Goal: Task Accomplishment & Management: Manage account settings

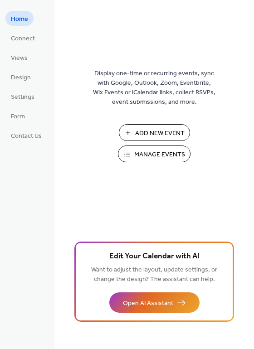
click at [144, 156] on span "Manage Events" at bounding box center [159, 155] width 51 height 10
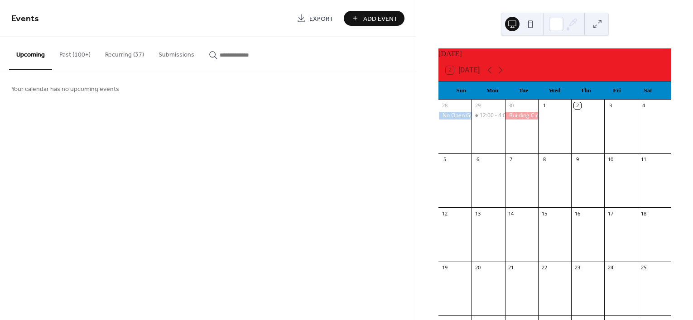
click at [129, 55] on button "Recurring (37)" at bounding box center [124, 53] width 53 height 32
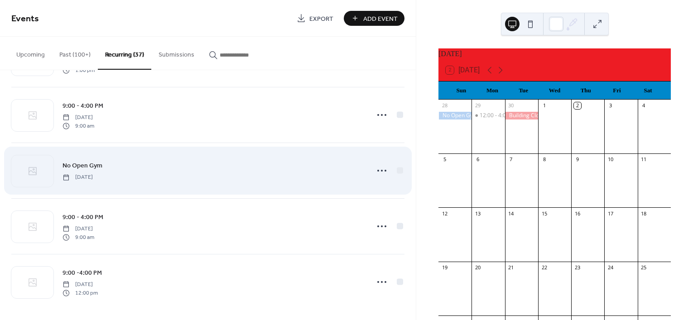
scroll to position [1841, 0]
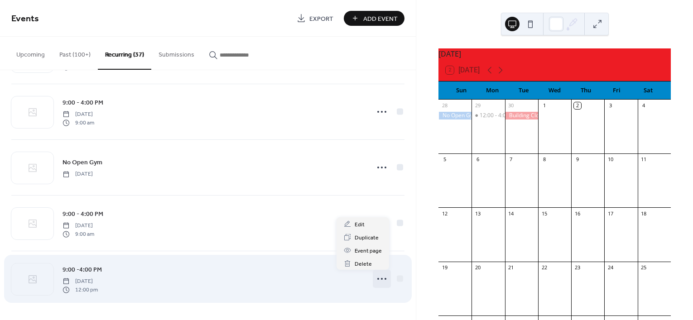
click at [382, 280] on icon at bounding box center [381, 279] width 14 height 14
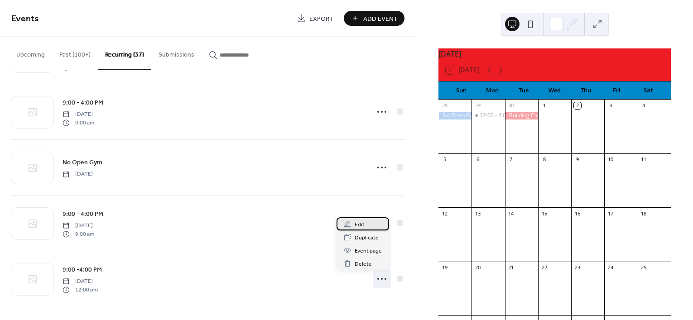
click at [363, 225] on span "Edit" at bounding box center [360, 225] width 10 height 10
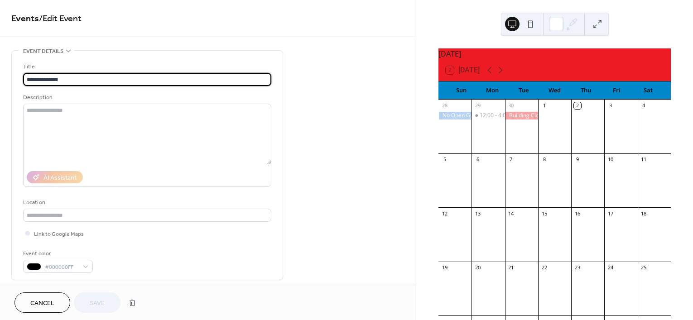
type input "**********"
click at [60, 305] on button "Cancel" at bounding box center [42, 303] width 56 height 20
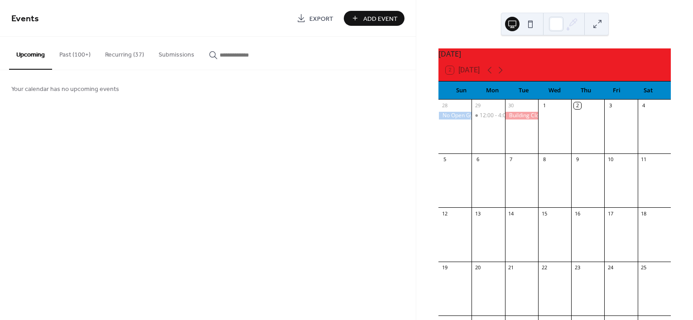
click at [135, 50] on button "Recurring (37)" at bounding box center [124, 53] width 53 height 32
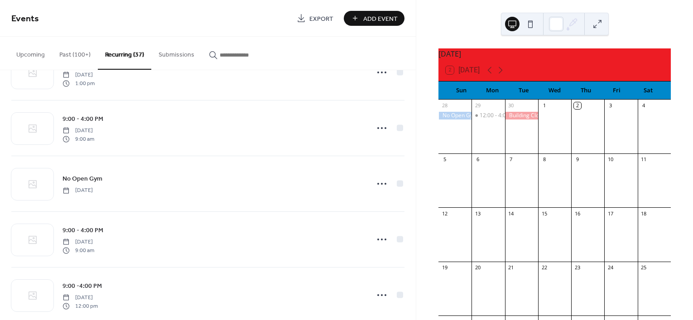
scroll to position [1841, 0]
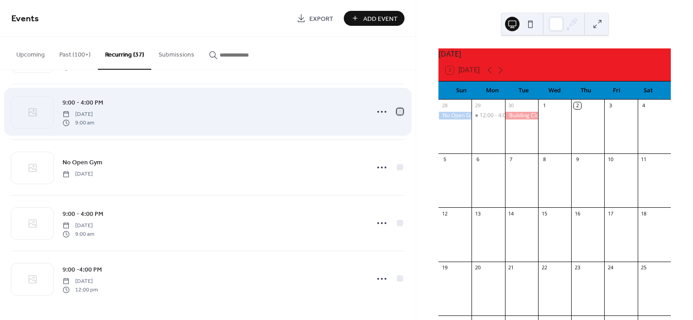
click at [397, 111] on div at bounding box center [400, 111] width 6 height 6
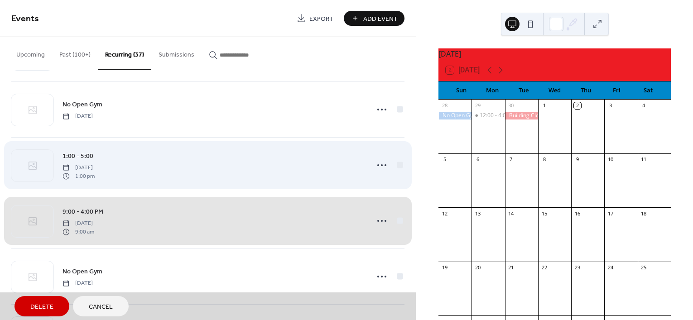
scroll to position [1728, 0]
click at [399, 169] on div "1:00 - 5:00 [DATE] 1:00 pm" at bounding box center [207, 166] width 393 height 56
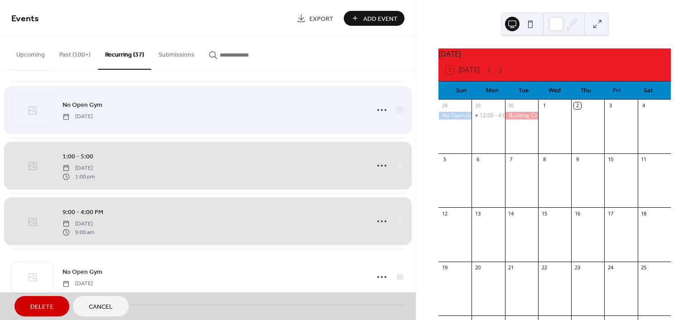
click at [397, 112] on div "No Open Gym [DATE]" at bounding box center [207, 110] width 393 height 56
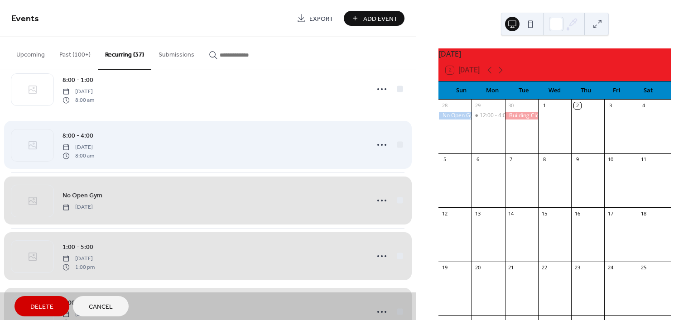
scroll to position [1615, 0]
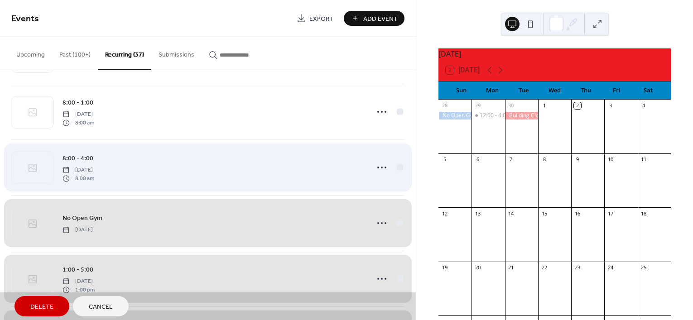
click at [399, 167] on div "8:00 - 4:00 [DATE] 8:00 am" at bounding box center [207, 167] width 393 height 56
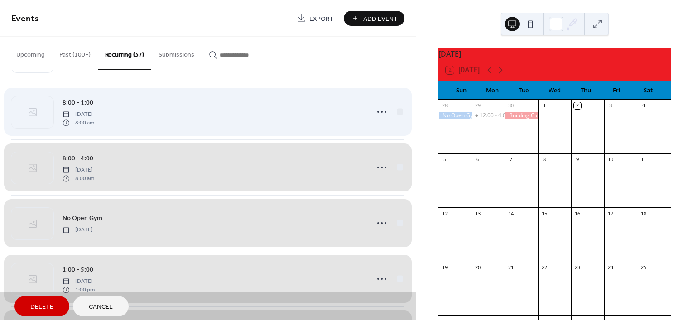
click at [397, 112] on div "8:00 - 1:00 [DATE] 8:00 am" at bounding box center [207, 112] width 393 height 56
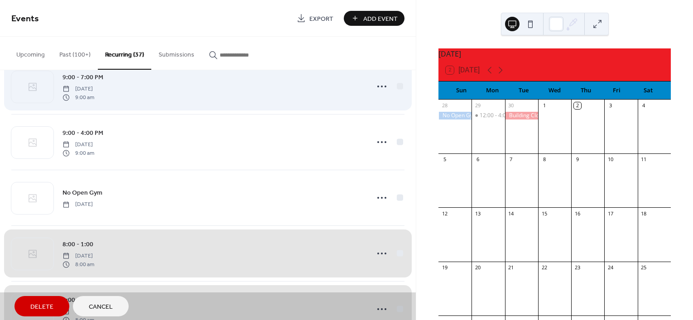
scroll to position [1445, 0]
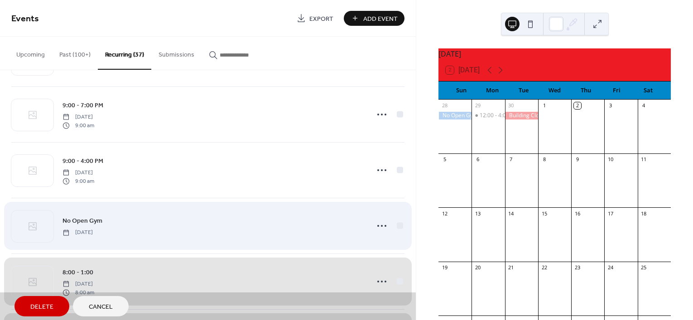
click at [395, 227] on div "No Open Gym [DATE]" at bounding box center [207, 226] width 393 height 56
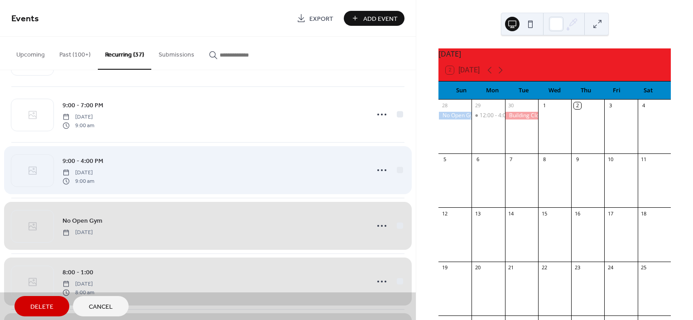
click at [394, 173] on div "9:00 - 4:00 PM [DATE] 9:00 am" at bounding box center [207, 170] width 393 height 56
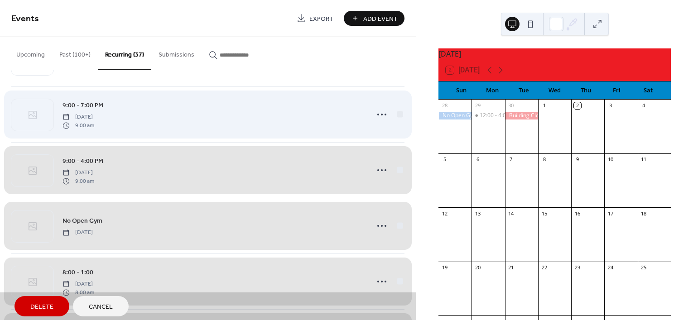
click at [395, 117] on div "9:00 - 7:00 PM [DATE] 9:00 am" at bounding box center [207, 114] width 393 height 56
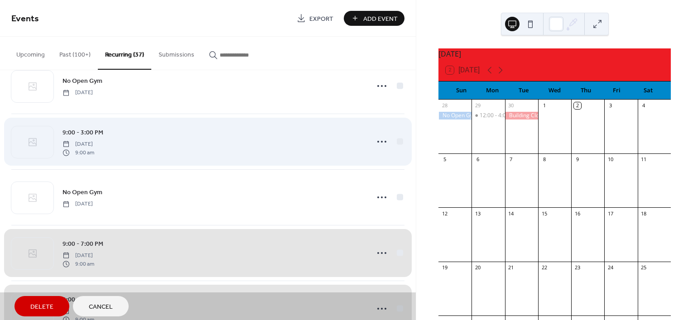
scroll to position [1275, 0]
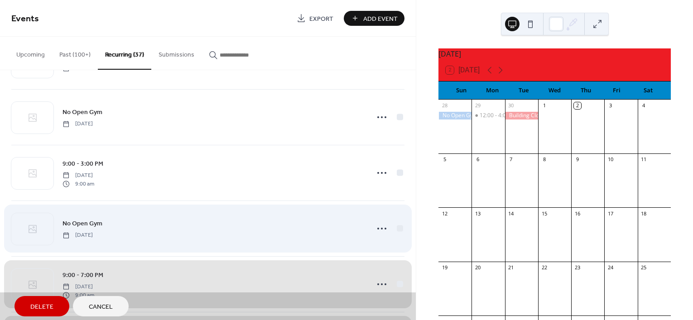
click at [397, 230] on div "No Open Gym [DATE]" at bounding box center [207, 229] width 393 height 56
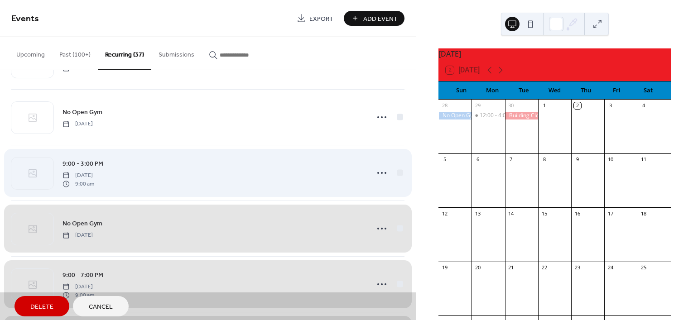
click at [395, 173] on div "9:00 - 3:00 PM [DATE] 9:00 am" at bounding box center [207, 173] width 393 height 56
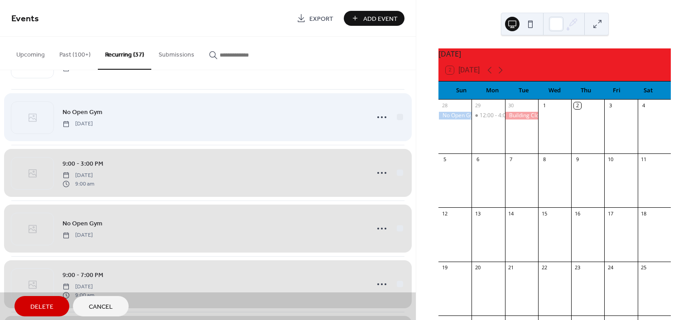
click at [393, 125] on div "No Open Gym [DATE]" at bounding box center [207, 117] width 393 height 56
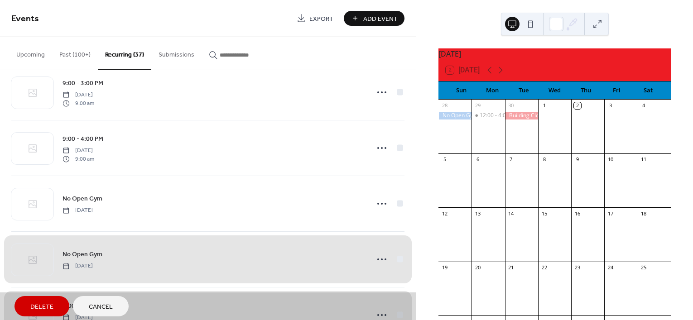
scroll to position [1162, 0]
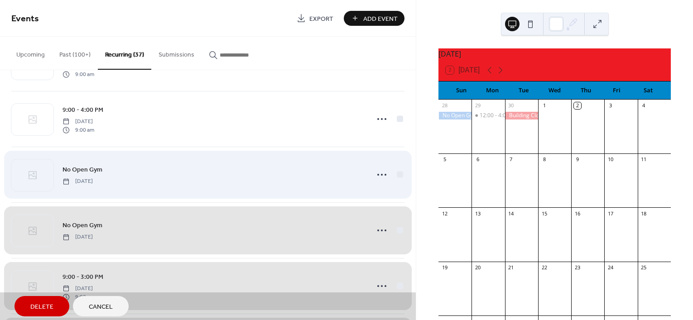
click at [395, 172] on div "No Open Gym [DATE]" at bounding box center [207, 175] width 393 height 56
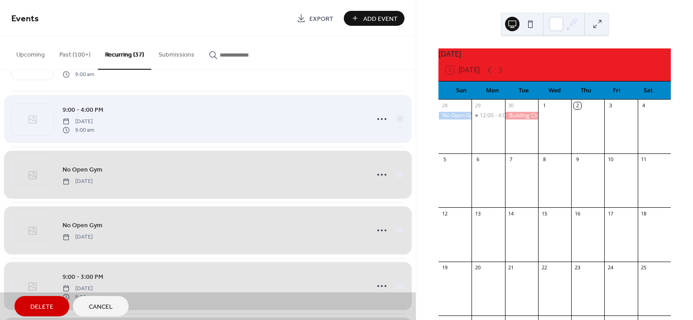
click at [397, 124] on div "9:00 - 4:00 PM [DATE] 9:00 am" at bounding box center [207, 119] width 393 height 56
click at [396, 124] on div "9:00 - 3:00 PM [DATE] 9:00 am" at bounding box center [207, 120] width 393 height 56
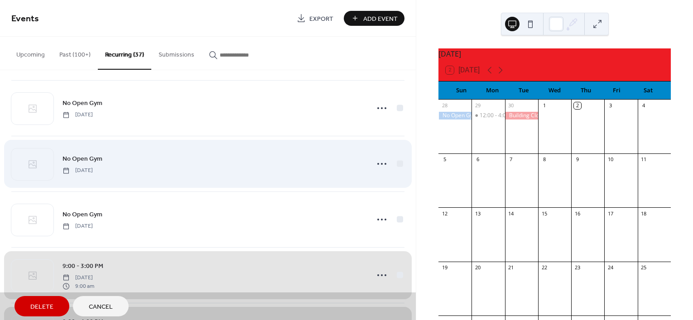
scroll to position [935, 0]
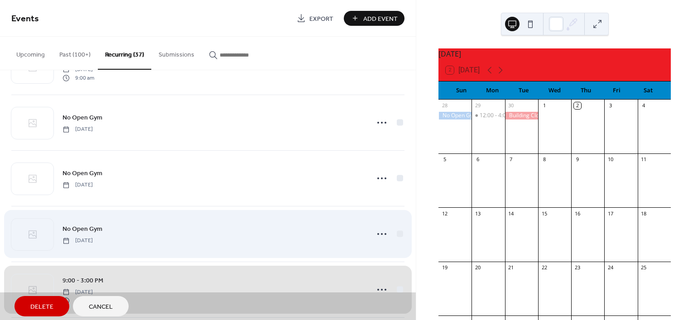
click at [397, 240] on div "No Open Gym [DATE]" at bounding box center [207, 234] width 393 height 56
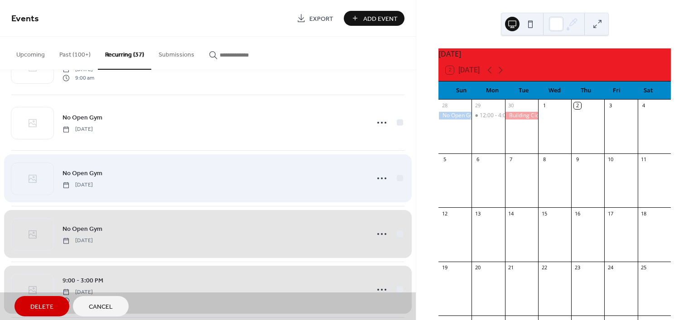
click at [394, 182] on div "No Open Gym [DATE]" at bounding box center [207, 178] width 393 height 56
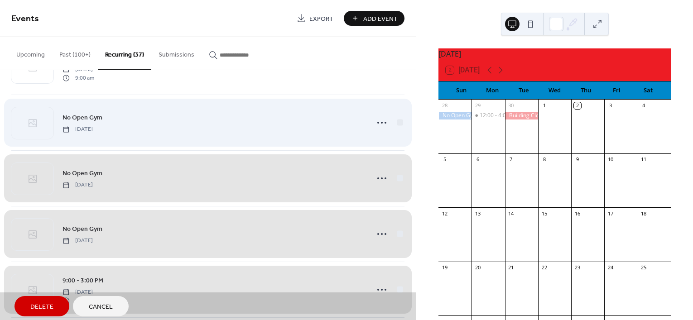
click at [399, 125] on div "No Open Gym [DATE]" at bounding box center [207, 123] width 393 height 56
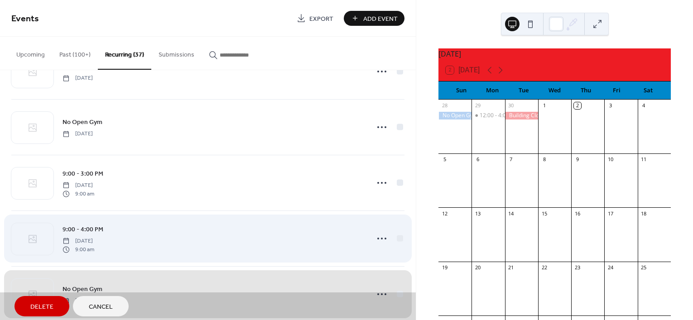
scroll to position [766, 0]
click at [398, 237] on div "9:00 - 4:00 PM [DATE] 9:00 am" at bounding box center [207, 237] width 393 height 56
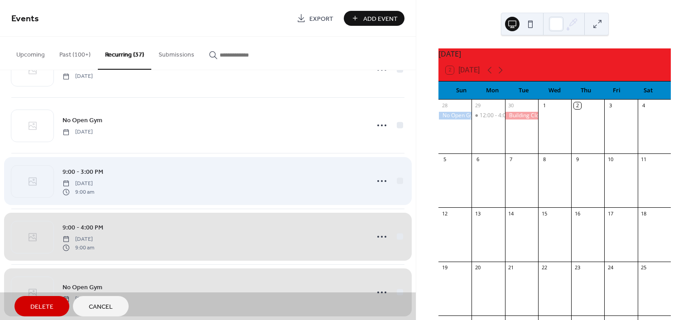
click at [398, 182] on div "9:00 - 3:00 PM [DATE] 9:00 am" at bounding box center [207, 181] width 393 height 56
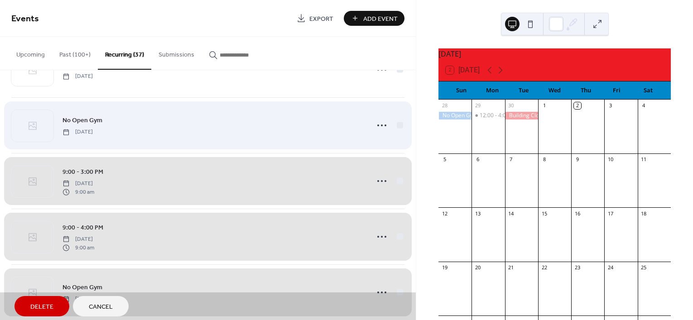
click at [400, 130] on div "No Open Gym [DATE]" at bounding box center [207, 125] width 393 height 56
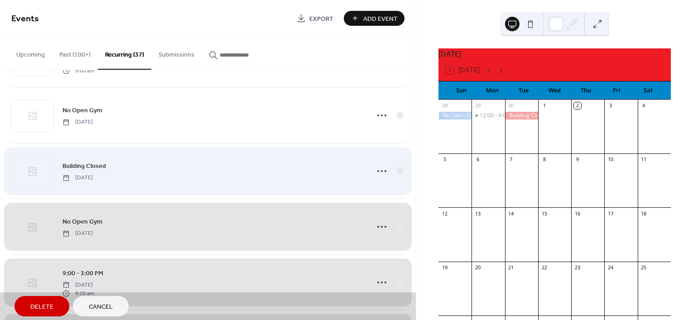
scroll to position [652, 0]
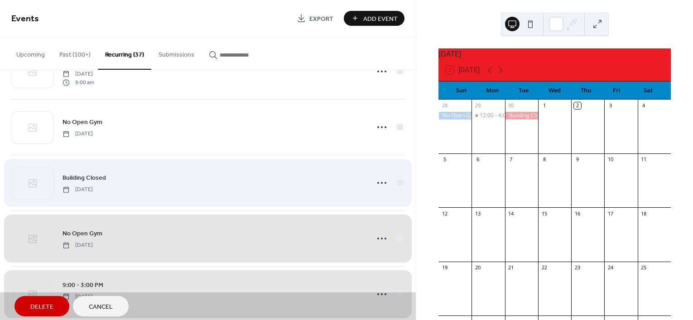
click at [399, 187] on div "Building Closed [DATE]" at bounding box center [207, 183] width 393 height 56
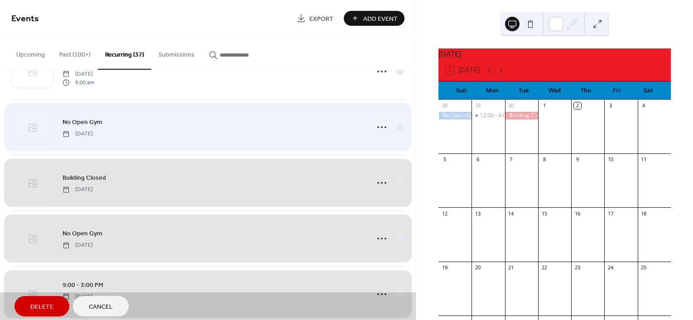
click at [397, 129] on div "No Open Gym [DATE]" at bounding box center [207, 127] width 393 height 56
click at [393, 133] on div "9:00 - 3:00 PM [DATE] 9:00 am" at bounding box center [207, 128] width 393 height 56
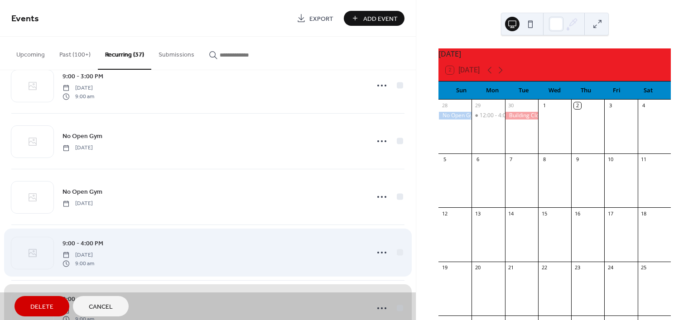
scroll to position [426, 0]
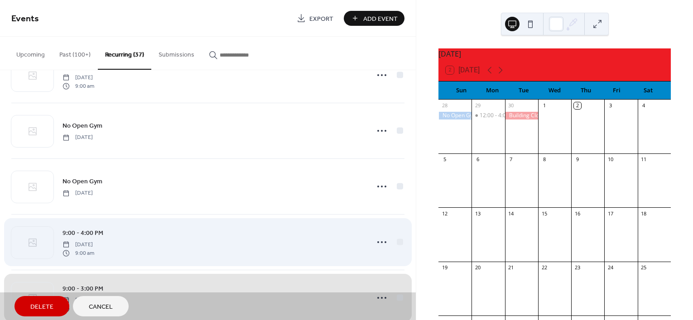
click at [394, 245] on div "9:00 - 4:00 PM [DATE] 9:00 am" at bounding box center [207, 242] width 393 height 56
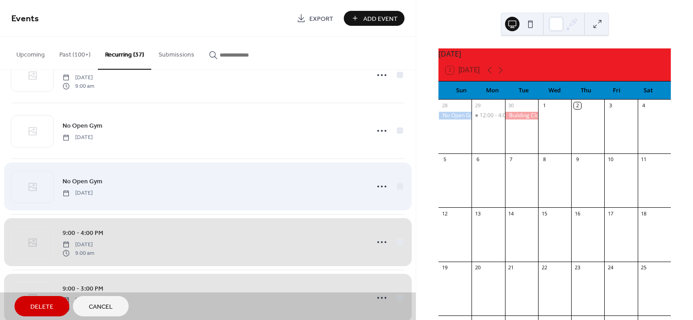
click at [399, 194] on div "No Open Gym [DATE]" at bounding box center [207, 186] width 393 height 56
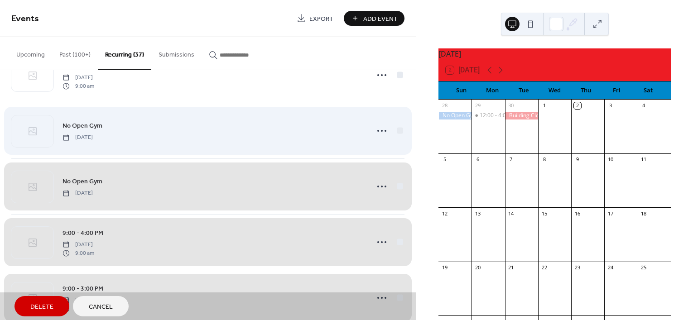
click at [400, 131] on div "No Open Gym [DATE]" at bounding box center [207, 131] width 393 height 56
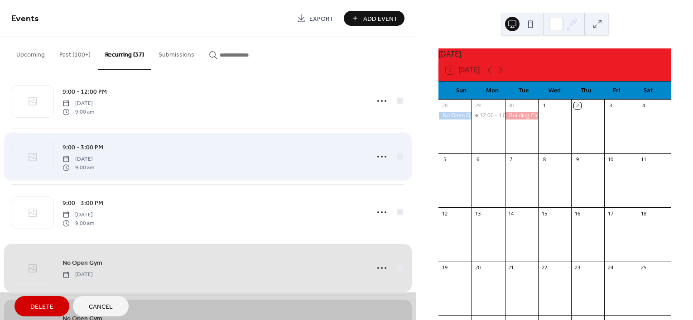
scroll to position [256, 0]
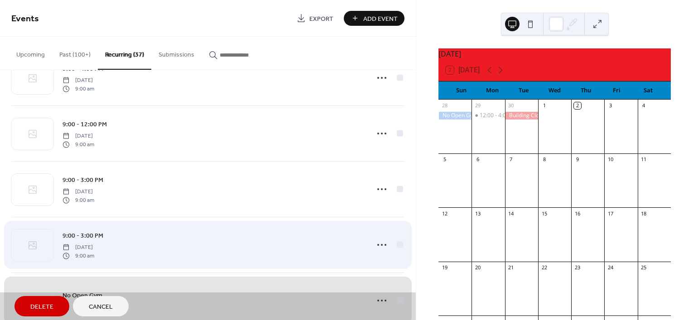
click at [397, 239] on div "9:00 - 3:00 PM [DATE] 9:00 am" at bounding box center [207, 245] width 393 height 56
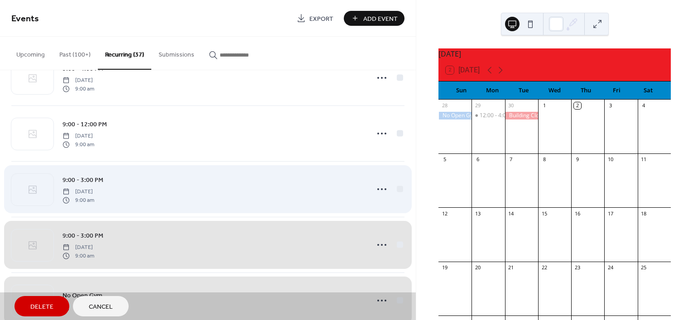
click at [396, 193] on div "9:00 - 3:00 PM [DATE] 9:00 am" at bounding box center [207, 189] width 393 height 56
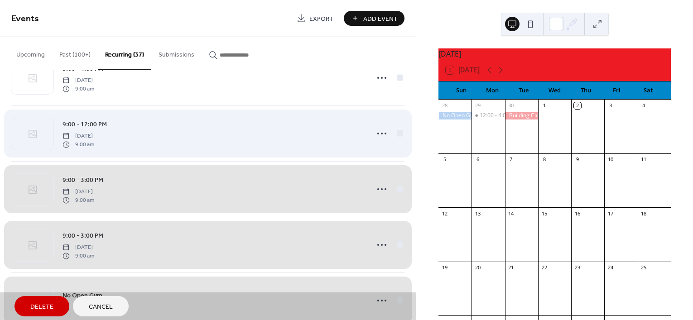
click at [395, 134] on div "9:00 - 12:00 PM [DATE] 9:00 am" at bounding box center [207, 134] width 393 height 56
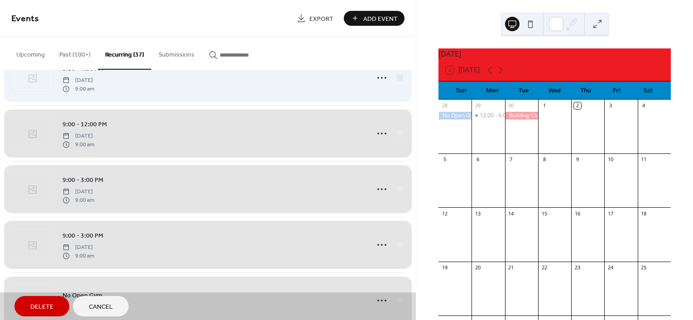
click at [399, 87] on div "9:00 - 4:00 PM [DATE] 9:00 am" at bounding box center [207, 78] width 393 height 56
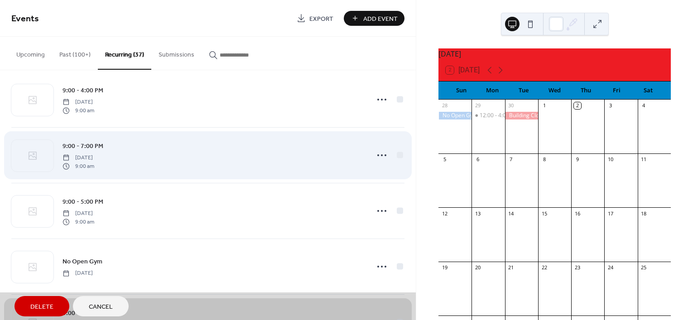
scroll to position [0, 0]
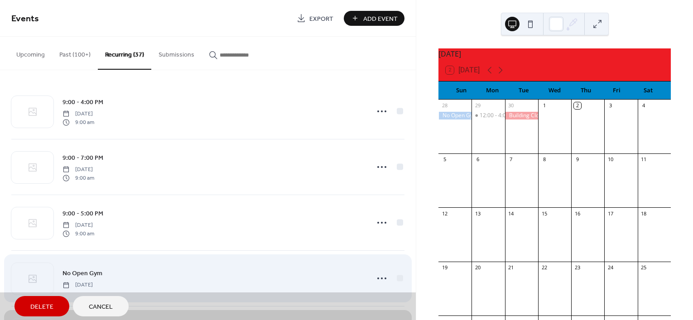
click at [396, 275] on div "No Open Gym [DATE]" at bounding box center [207, 278] width 393 height 56
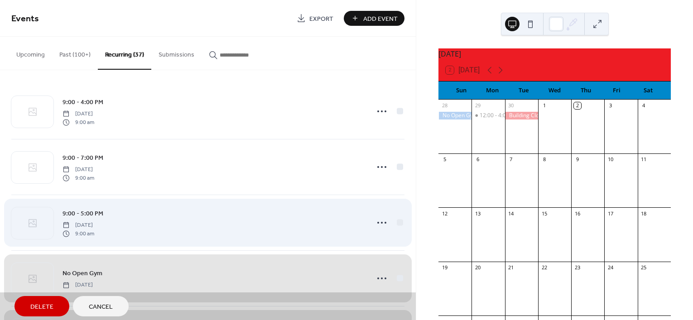
click at [398, 216] on div "9:00 - 5:00 PM [DATE] 9:00 am" at bounding box center [207, 223] width 393 height 56
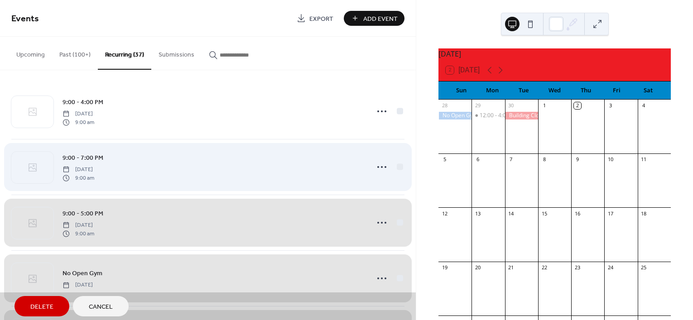
click at [392, 169] on div "9:00 - 7:00 PM [DATE] 9:00 am" at bounding box center [207, 167] width 393 height 56
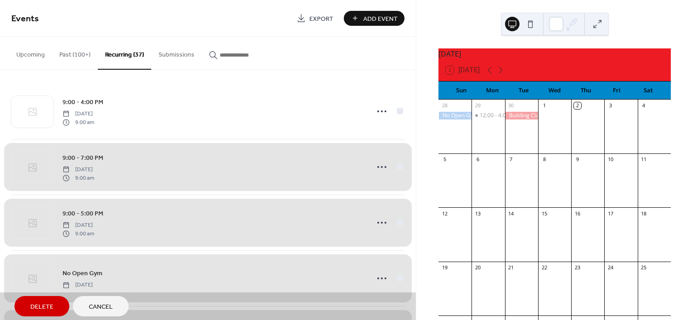
click at [402, 116] on div "9:00 - 4:00 PM [DATE] 9:00 am 9:00 - 7:00 PM [DATE] 9:00 am 9:00 - 5:00 PM [DAT…" at bounding box center [208, 195] width 416 height 250
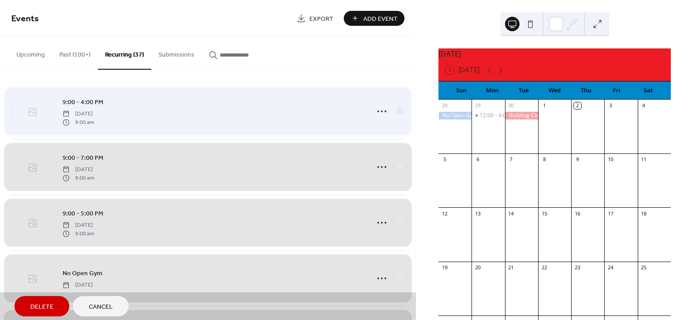
click at [400, 110] on div "9:00 - 4:00 PM [DATE] 9:00 am" at bounding box center [207, 111] width 393 height 55
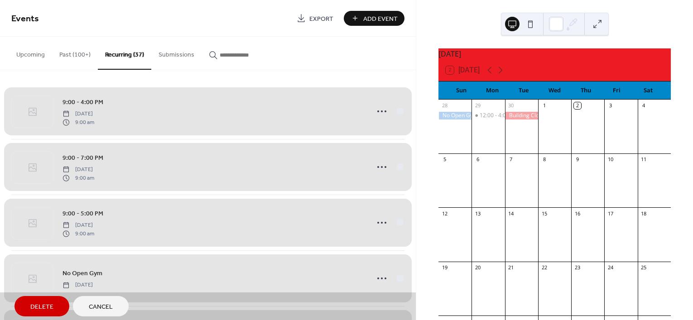
click at [49, 304] on span "Delete" at bounding box center [41, 307] width 23 height 10
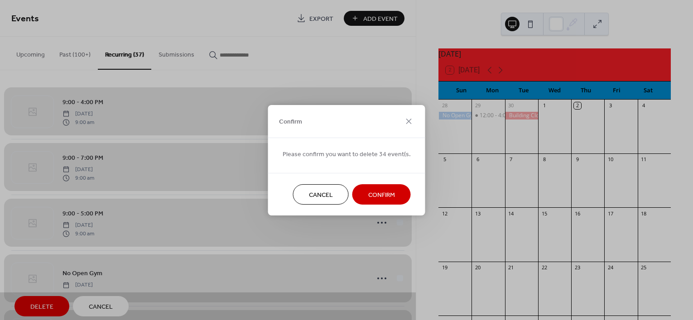
click at [374, 194] on span "Confirm" at bounding box center [381, 195] width 27 height 10
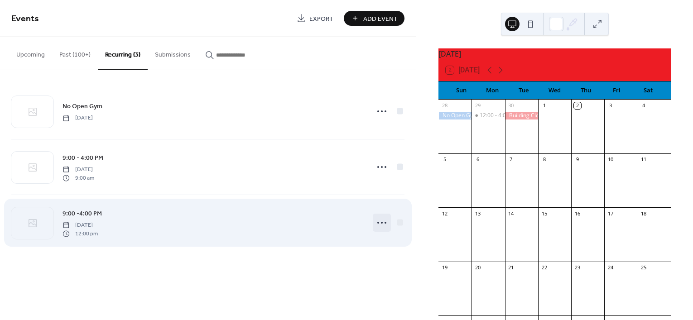
click at [382, 223] on circle at bounding box center [382, 223] width 2 height 2
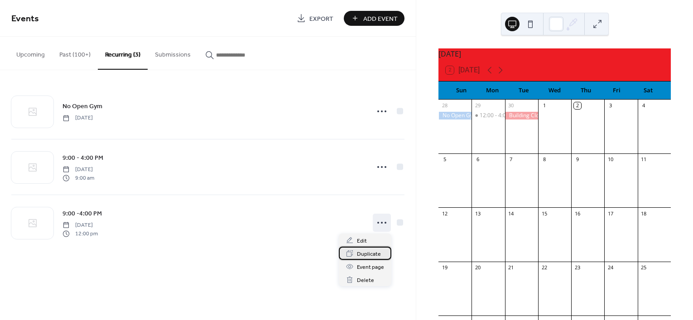
click at [368, 250] on span "Duplicate" at bounding box center [369, 254] width 24 height 10
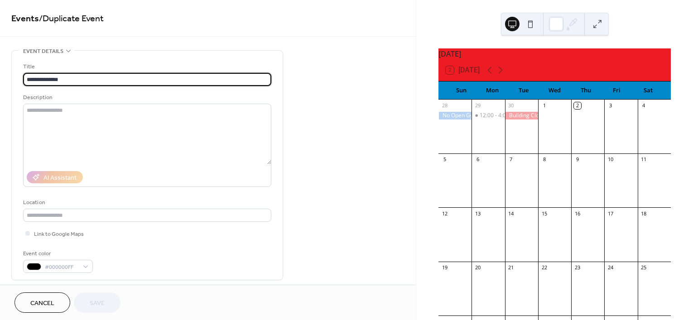
type input "**********"
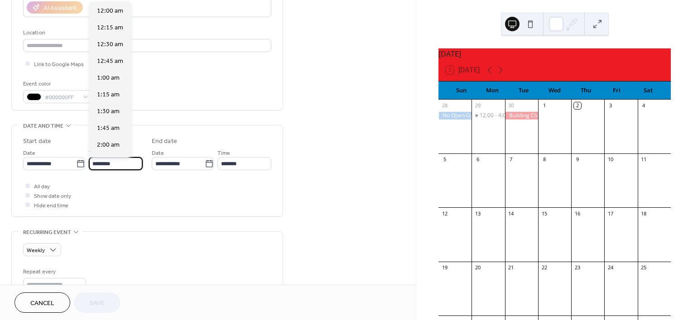
click at [123, 161] on input "********" at bounding box center [116, 163] width 54 height 13
click at [111, 96] on span "9:00 am" at bounding box center [108, 94] width 23 height 10
type input "*******"
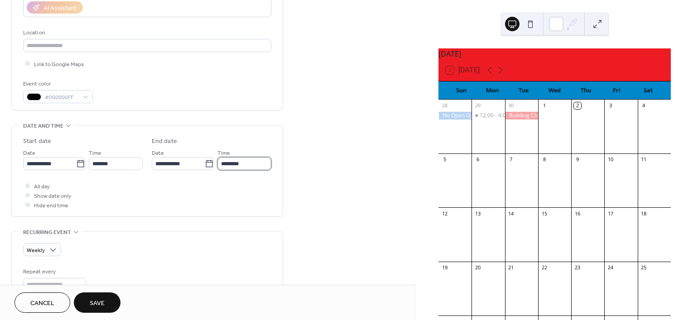
click at [248, 162] on input "********" at bounding box center [244, 163] width 54 height 13
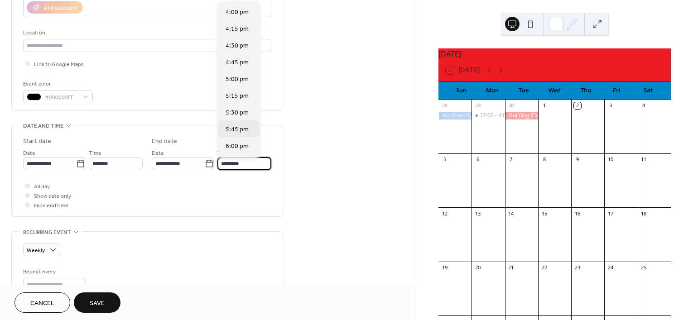
scroll to position [453, 0]
click at [239, 77] on span "5:00 pm" at bounding box center [236, 78] width 23 height 10
type input "*******"
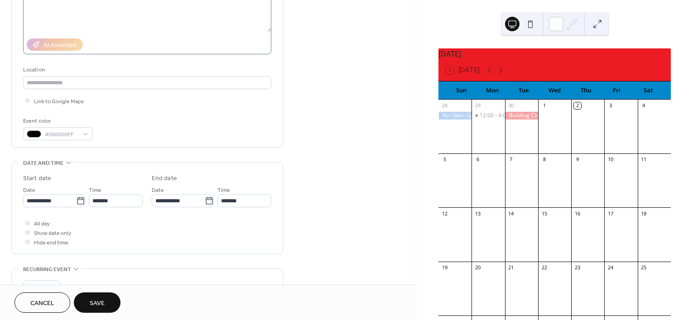
scroll to position [57, 0]
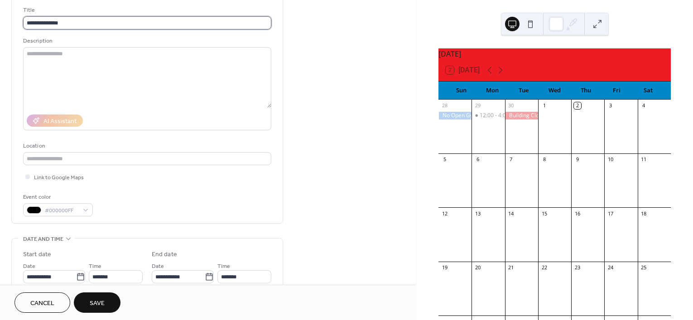
click at [41, 21] on input "**********" at bounding box center [147, 22] width 248 height 13
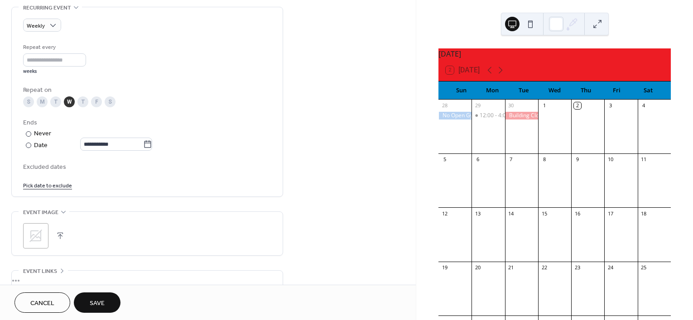
scroll to position [396, 0]
type input "**********"
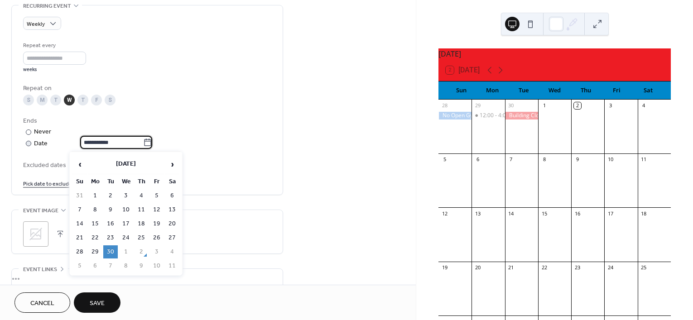
click at [88, 146] on input "**********" at bounding box center [111, 142] width 63 height 13
click at [168, 167] on span "›" at bounding box center [172, 164] width 14 height 18
click at [157, 254] on td "31" at bounding box center [156, 251] width 14 height 13
type input "**********"
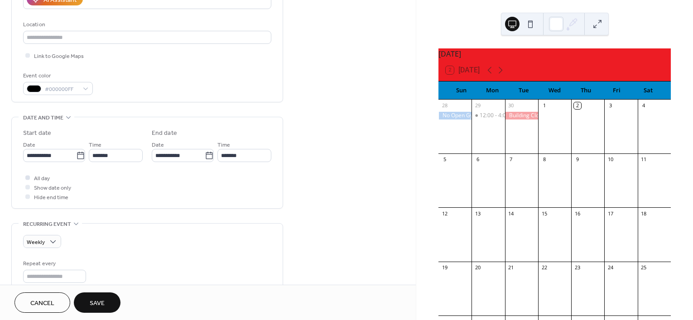
scroll to position [170, 0]
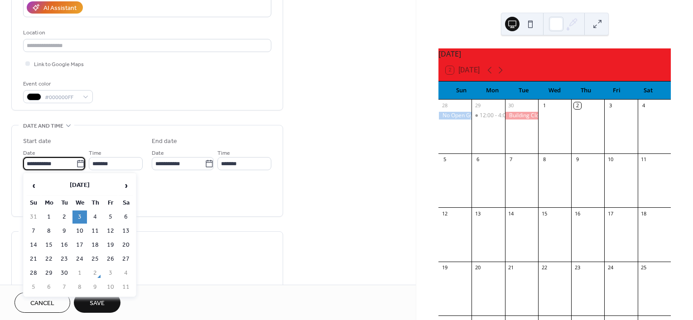
click at [53, 169] on input "**********" at bounding box center [49, 163] width 53 height 13
click at [125, 183] on span "›" at bounding box center [126, 186] width 14 height 18
click at [80, 218] on td "1" at bounding box center [79, 217] width 14 height 13
type input "**********"
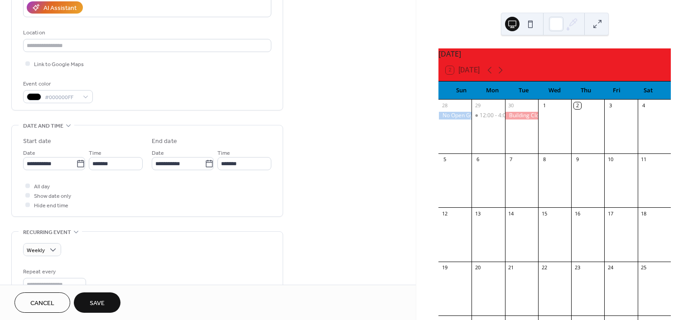
click at [91, 303] on span "Save" at bounding box center [97, 304] width 15 height 10
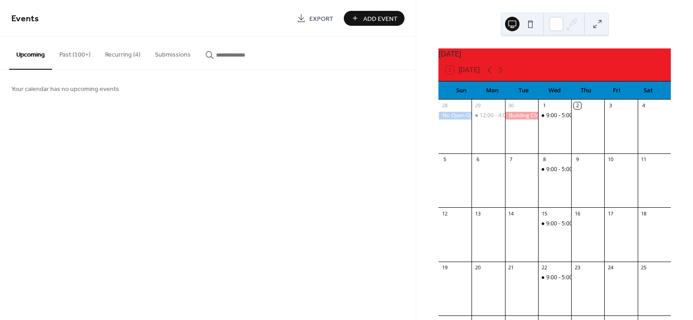
click at [119, 55] on button "Recurring (4)" at bounding box center [123, 53] width 50 height 32
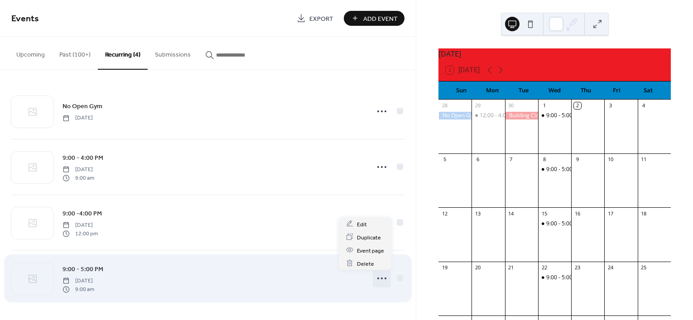
click at [383, 278] on icon at bounding box center [381, 278] width 14 height 14
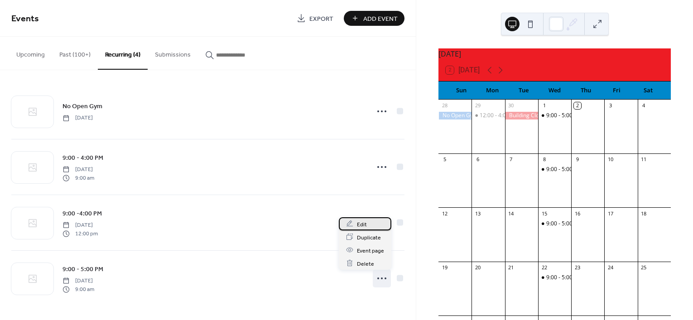
click at [365, 225] on span "Edit" at bounding box center [362, 225] width 10 height 10
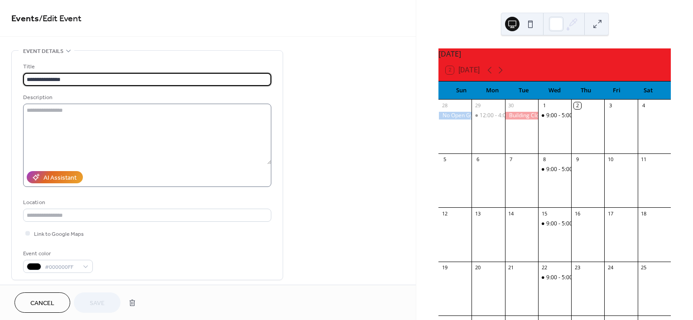
type input "**********"
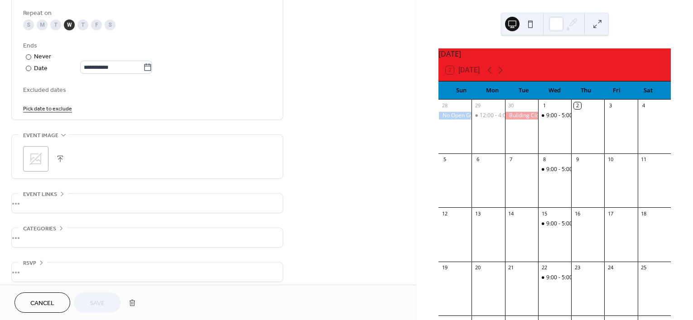
scroll to position [481, 0]
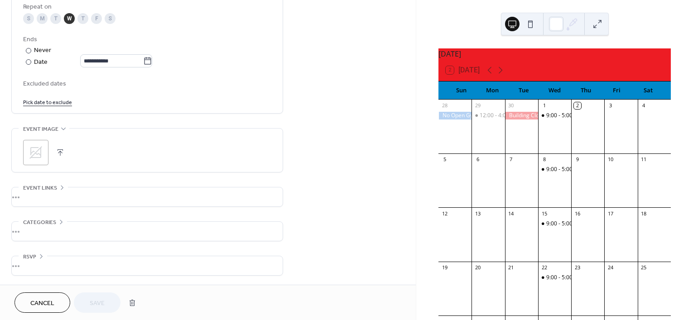
click at [51, 92] on div "Excluded dates Pick date to exclude" at bounding box center [147, 92] width 248 height 28
click at [51, 98] on link "Pick date to exclude" at bounding box center [47, 102] width 49 height 10
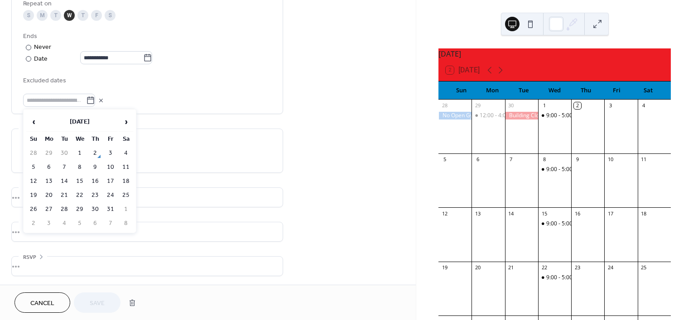
click at [77, 191] on td "22" at bounding box center [79, 195] width 14 height 13
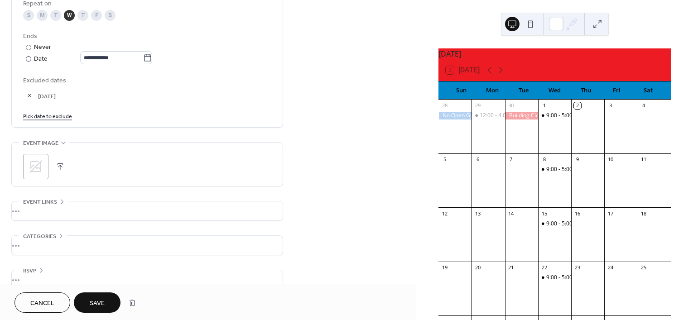
click at [96, 306] on span "Save" at bounding box center [97, 304] width 15 height 10
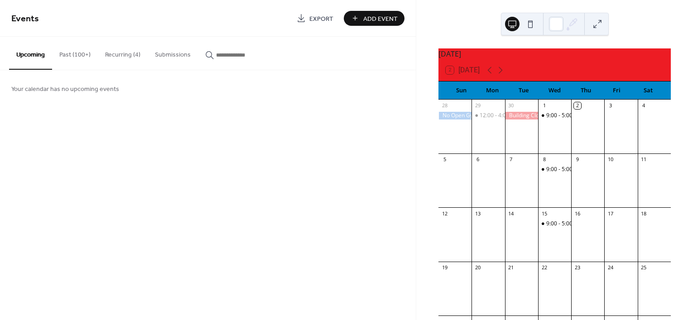
click at [122, 62] on button "Recurring (4)" at bounding box center [123, 53] width 50 height 32
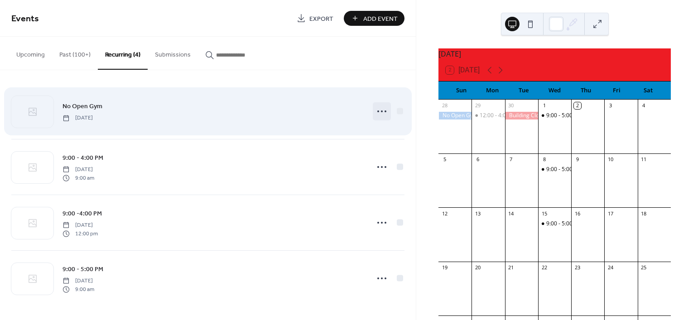
click at [381, 110] on icon at bounding box center [381, 111] width 14 height 14
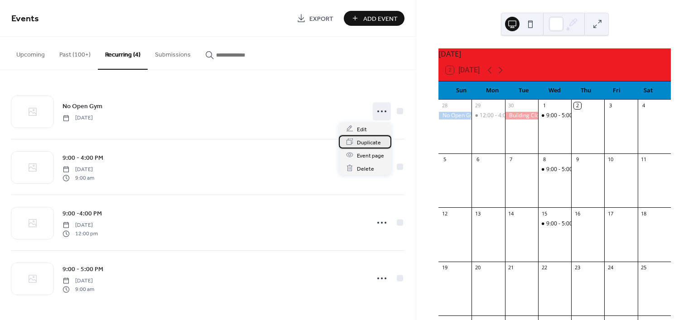
click at [372, 144] on span "Duplicate" at bounding box center [369, 143] width 24 height 10
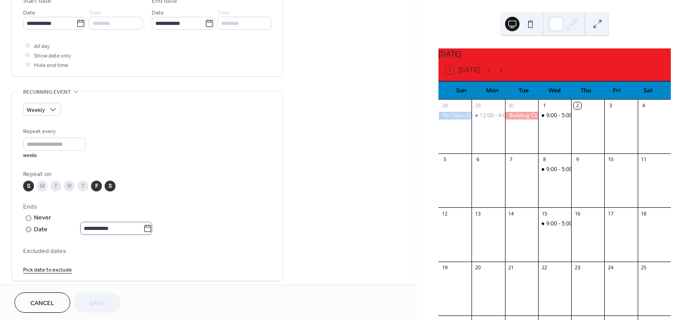
scroll to position [340, 0]
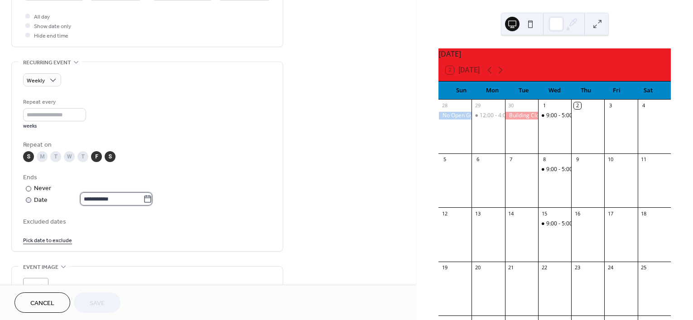
click at [102, 197] on input "**********" at bounding box center [111, 198] width 63 height 13
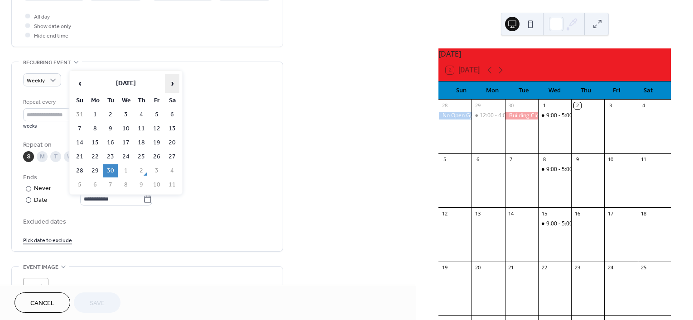
click at [177, 83] on span "›" at bounding box center [172, 83] width 14 height 18
click at [132, 112] on td "1" at bounding box center [126, 114] width 14 height 13
type input "**********"
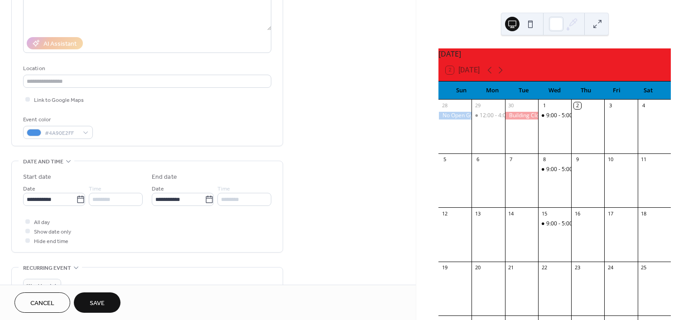
scroll to position [113, 0]
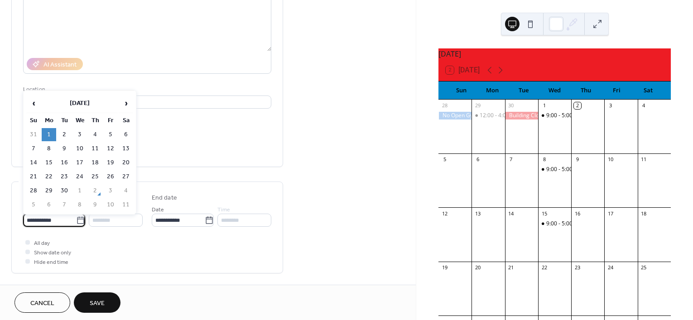
click at [53, 222] on input "**********" at bounding box center [49, 220] width 53 height 13
click at [129, 100] on span "›" at bounding box center [126, 103] width 14 height 18
click at [84, 133] on td "1" at bounding box center [79, 134] width 14 height 13
type input "**********"
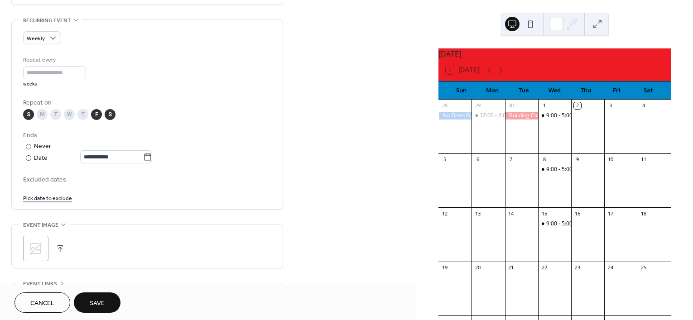
scroll to position [396, 0]
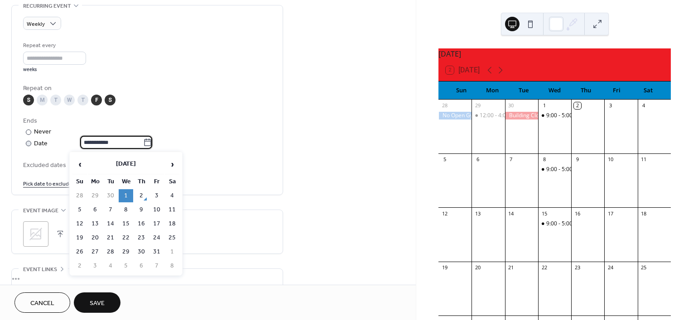
click at [109, 137] on input "**********" at bounding box center [111, 142] width 63 height 13
click at [170, 254] on td "1" at bounding box center [172, 251] width 14 height 13
type input "**********"
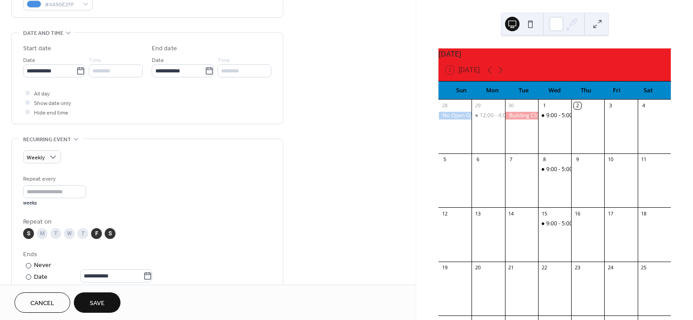
scroll to position [283, 0]
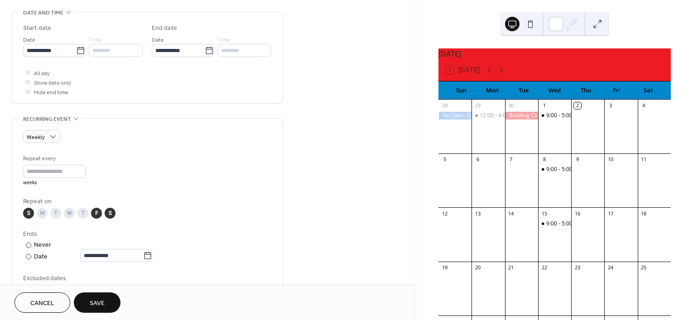
click at [94, 302] on span "Save" at bounding box center [97, 304] width 15 height 10
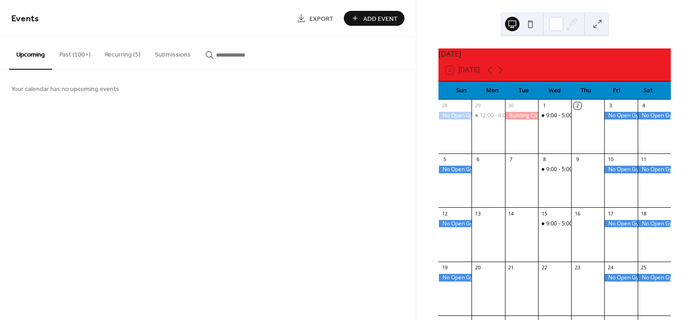
click at [77, 54] on button "Past (100+)" at bounding box center [75, 53] width 46 height 32
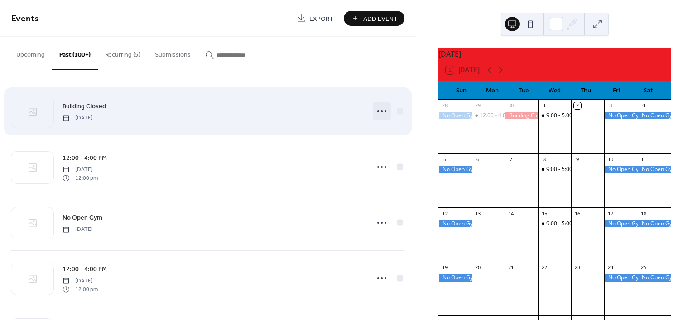
click at [373, 111] on div at bounding box center [382, 111] width 18 height 18
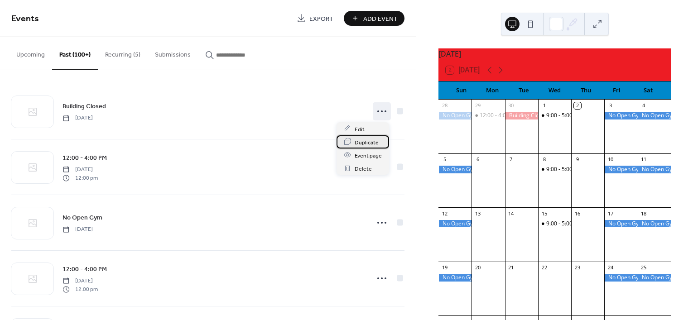
click at [352, 140] on div "Duplicate" at bounding box center [362, 141] width 53 height 13
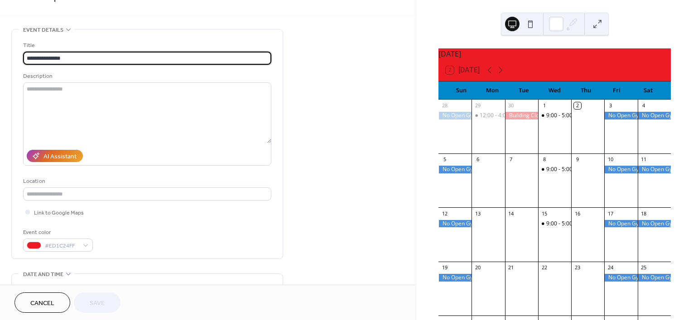
scroll to position [57, 0]
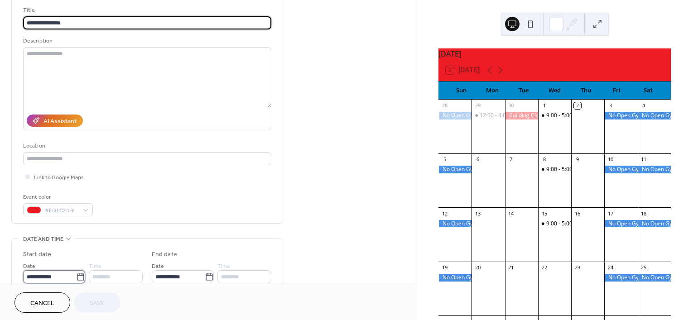
click at [53, 273] on input "**********" at bounding box center [49, 276] width 53 height 13
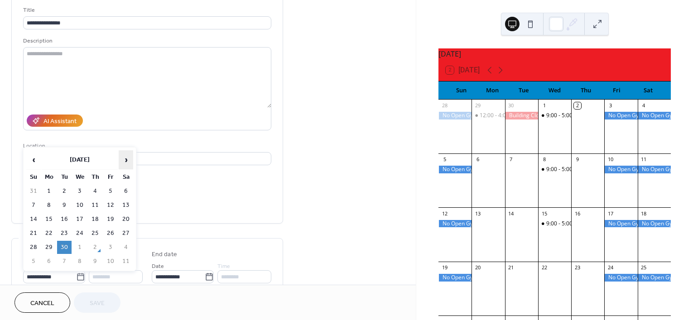
click at [127, 160] on span "›" at bounding box center [126, 160] width 14 height 18
click at [53, 224] on td "13" at bounding box center [49, 219] width 14 height 13
type input "**********"
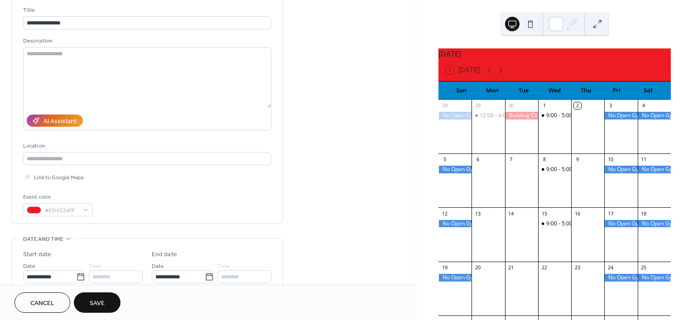
click at [102, 297] on button "Save" at bounding box center [97, 303] width 47 height 20
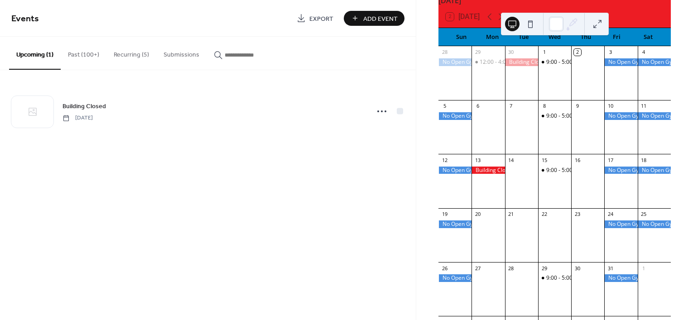
scroll to position [57, 0]
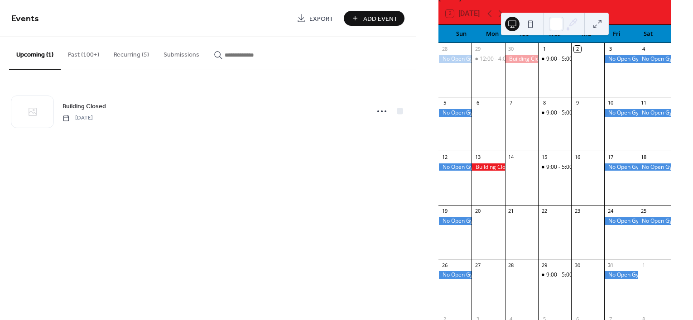
click at [91, 48] on button "Past (100+)" at bounding box center [84, 53] width 46 height 32
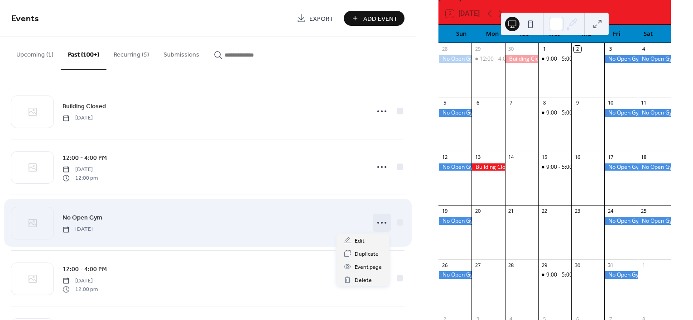
click at [377, 221] on icon at bounding box center [381, 223] width 14 height 14
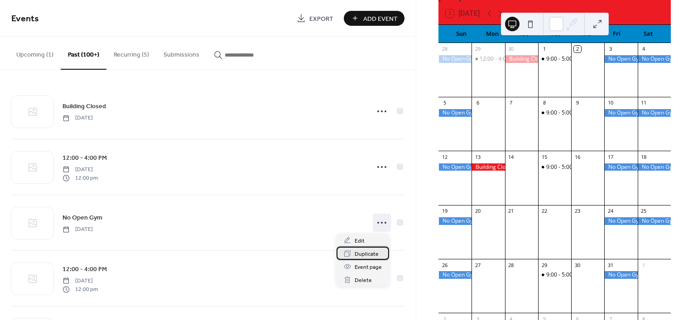
click at [361, 255] on span "Duplicate" at bounding box center [367, 254] width 24 height 10
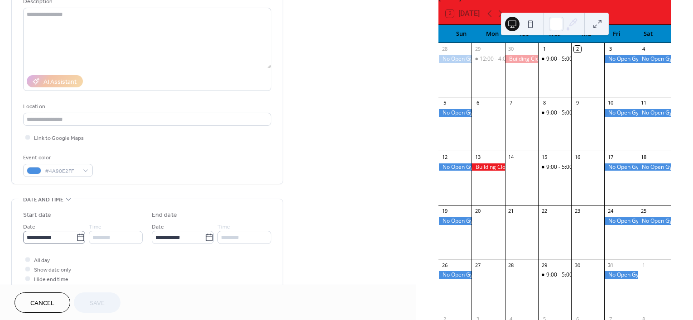
scroll to position [113, 0]
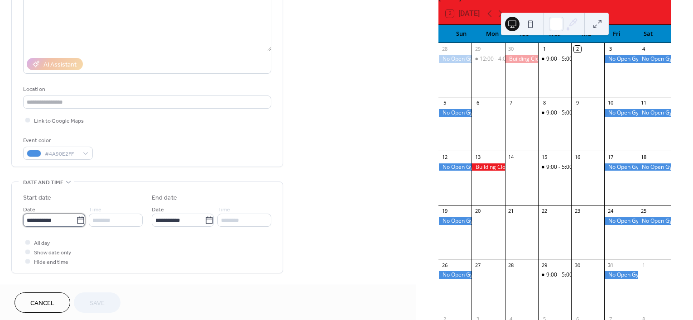
click at [44, 221] on input "**********" at bounding box center [49, 220] width 53 height 13
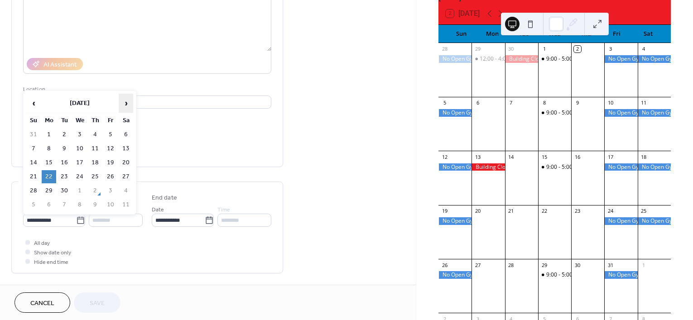
click at [120, 106] on span "›" at bounding box center [126, 103] width 14 height 18
click at [75, 174] on td "22" at bounding box center [79, 176] width 14 height 13
type input "**********"
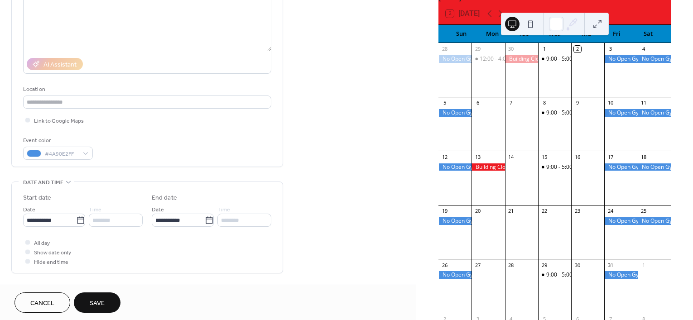
click at [91, 307] on span "Save" at bounding box center [97, 304] width 15 height 10
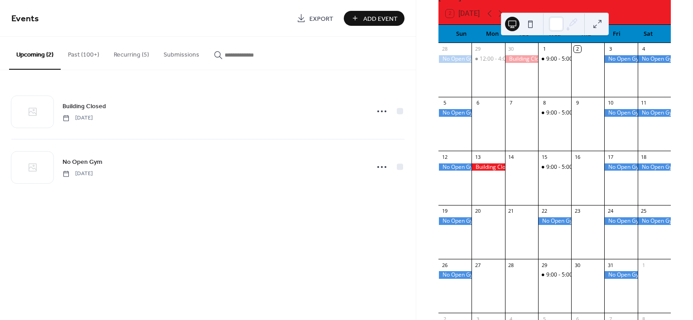
click at [125, 59] on button "Recurring (5)" at bounding box center [131, 53] width 50 height 32
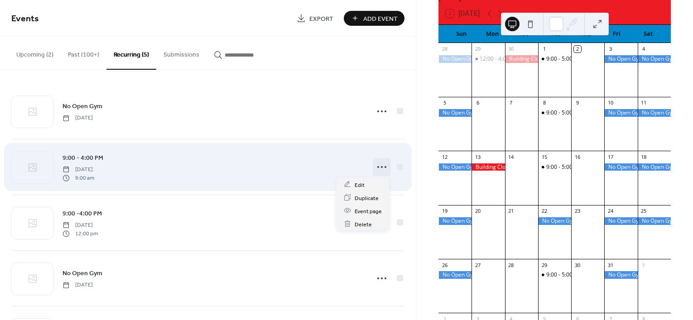
click at [375, 169] on icon at bounding box center [381, 167] width 14 height 14
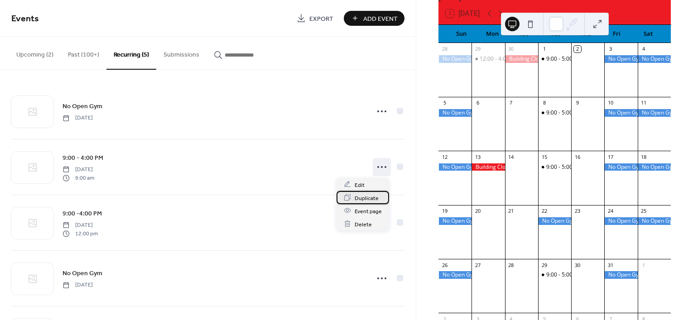
click at [362, 197] on span "Duplicate" at bounding box center [367, 198] width 24 height 10
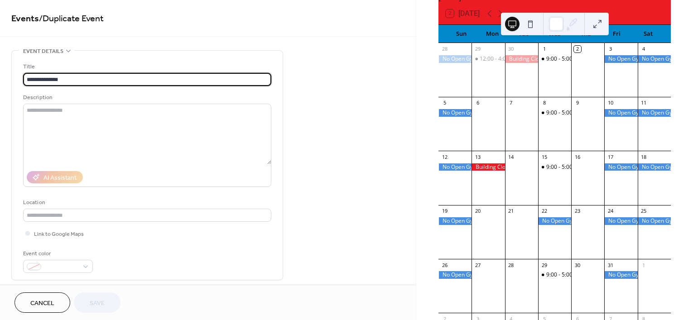
type input "**********"
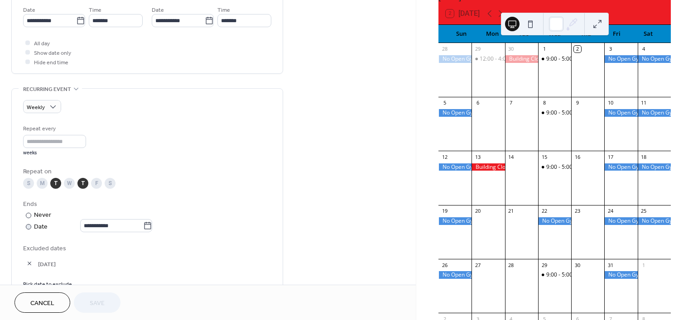
scroll to position [340, 0]
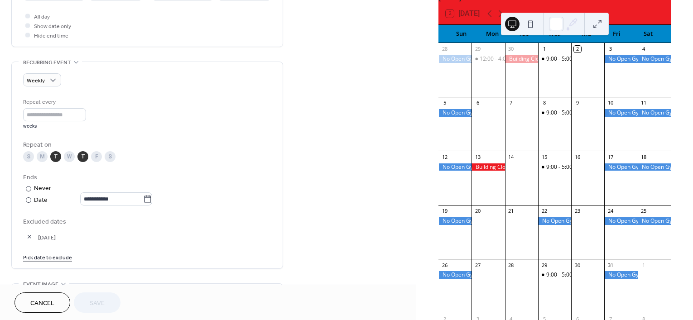
click at [44, 153] on div "M" at bounding box center [42, 156] width 11 height 11
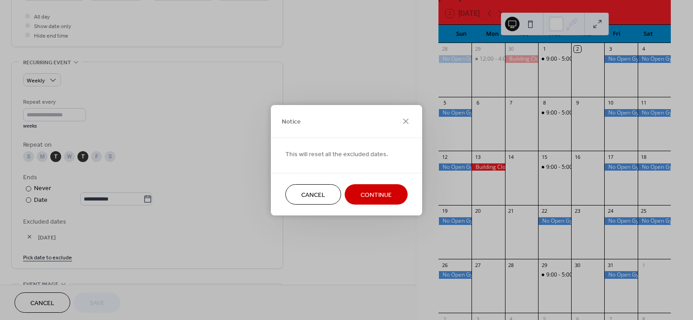
click at [371, 191] on span "Continue" at bounding box center [375, 195] width 31 height 10
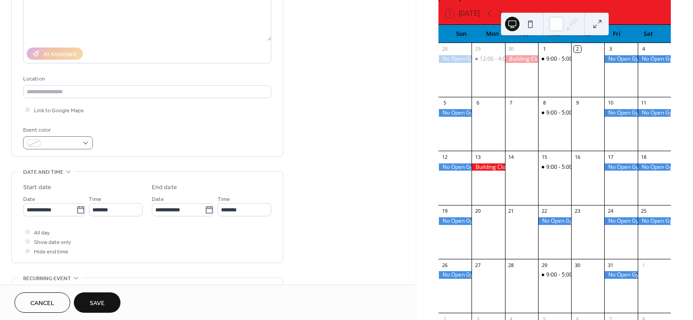
scroll to position [113, 0]
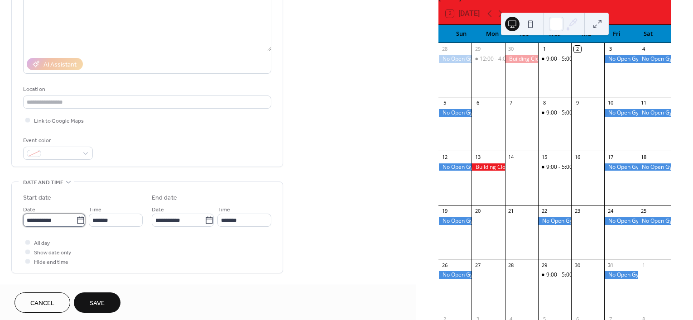
click at [58, 219] on input "**********" at bounding box center [49, 220] width 53 height 13
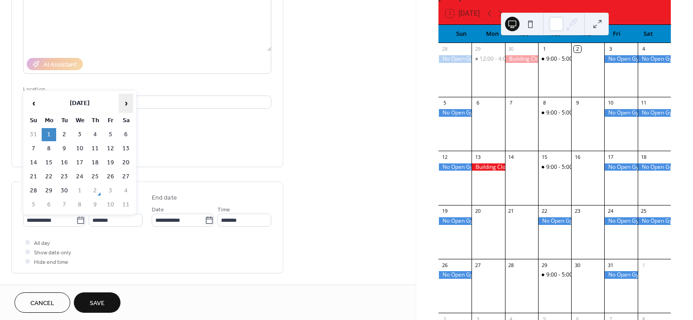
click at [127, 104] on span "›" at bounding box center [126, 103] width 14 height 18
click at [82, 134] on td "1" at bounding box center [79, 134] width 14 height 13
type input "**********"
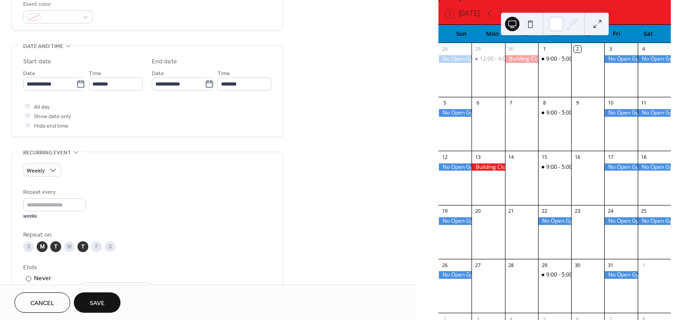
scroll to position [283, 0]
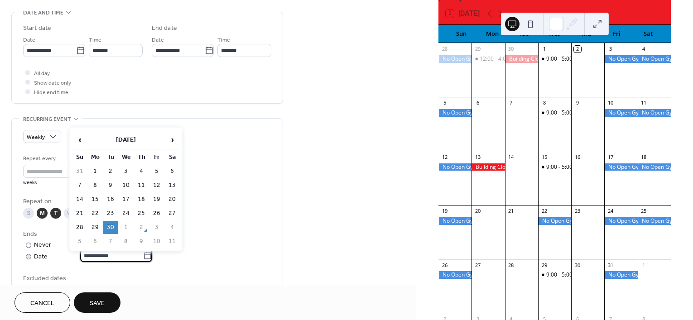
click at [111, 249] on body "**********" at bounding box center [346, 160] width 693 height 320
click at [171, 144] on span "›" at bounding box center [172, 140] width 14 height 18
click at [160, 226] on td "31" at bounding box center [156, 227] width 14 height 13
type input "**********"
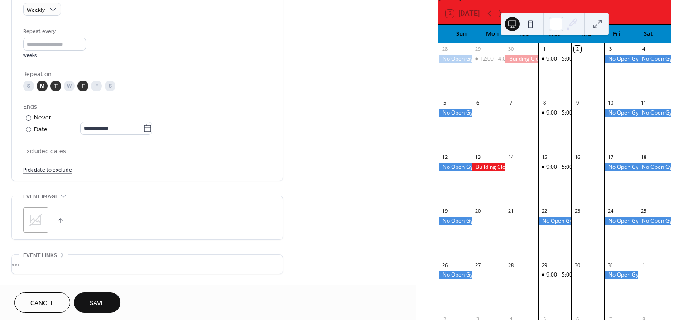
scroll to position [453, 0]
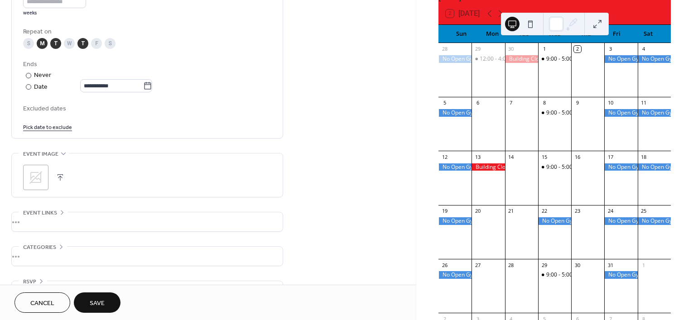
click at [44, 131] on link "Pick date to exclude" at bounding box center [47, 127] width 49 height 10
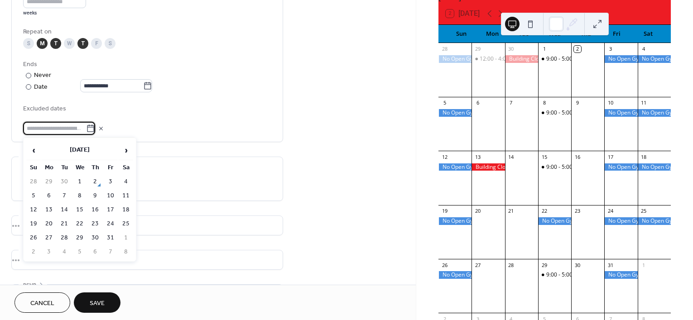
click at [48, 206] on td "13" at bounding box center [49, 209] width 14 height 13
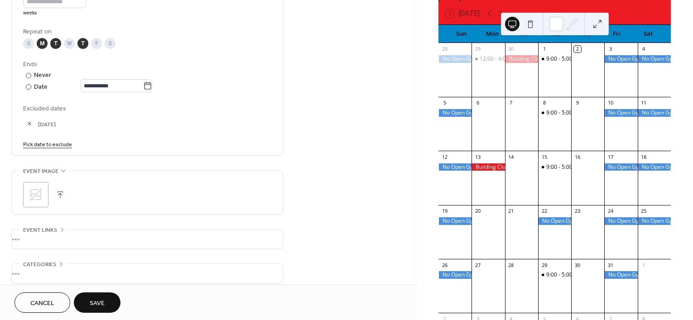
click at [110, 305] on button "Save" at bounding box center [97, 303] width 47 height 20
